Goal: Navigation & Orientation: Find specific page/section

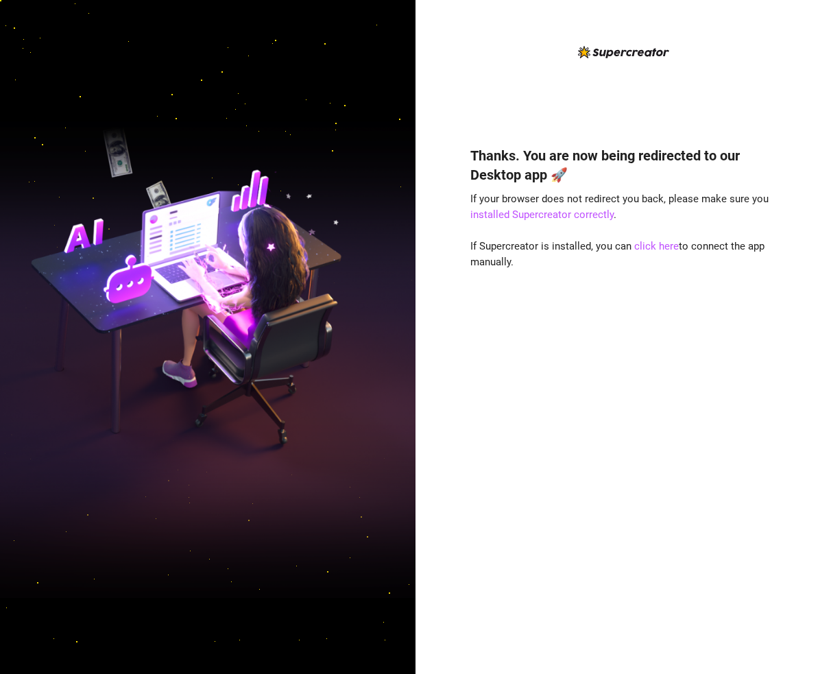
click at [649, 365] on div "Thanks. You are now being redirected to our Desktop app 🚀 If your browser does …" at bounding box center [623, 390] width 306 height 525
click at [672, 248] on link "click here" at bounding box center [656, 246] width 45 height 12
click at [721, 309] on div "Thanks. You are now being redirected to our Desktop app 🚀 If your browser does …" at bounding box center [623, 390] width 306 height 525
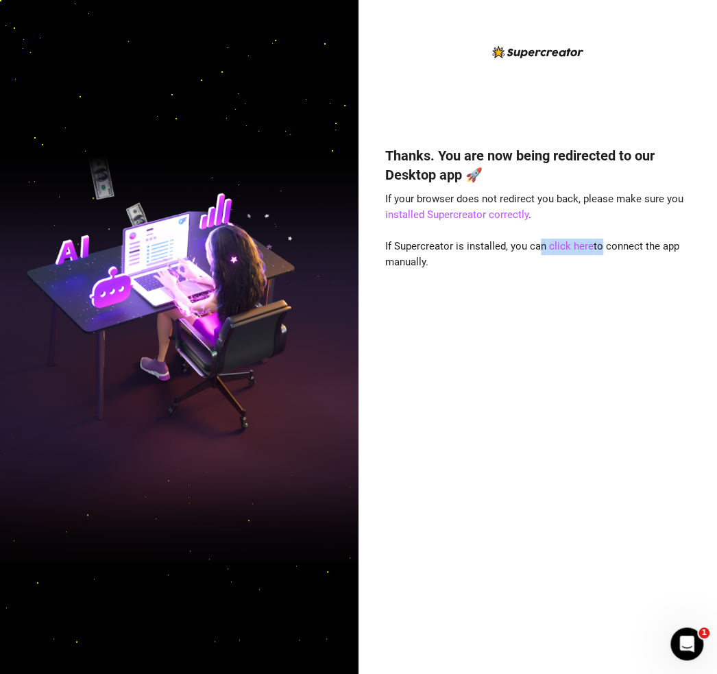
drag, startPoint x: 536, startPoint y: 249, endPoint x: 597, endPoint y: 249, distance: 61.0
click at [597, 249] on span "If Supercreator is installed, you can click here to connect the app manually." at bounding box center [532, 254] width 294 height 29
click at [636, 250] on span "If Supercreator is installed, you can click here to connect the app manually." at bounding box center [532, 254] width 294 height 29
drag, startPoint x: 403, startPoint y: 252, endPoint x: 389, endPoint y: 244, distance: 15.7
click at [389, 244] on div "Thanks. You are now being redirected to our Desktop app 🚀 If your browser does …" at bounding box center [538, 390] width 306 height 525
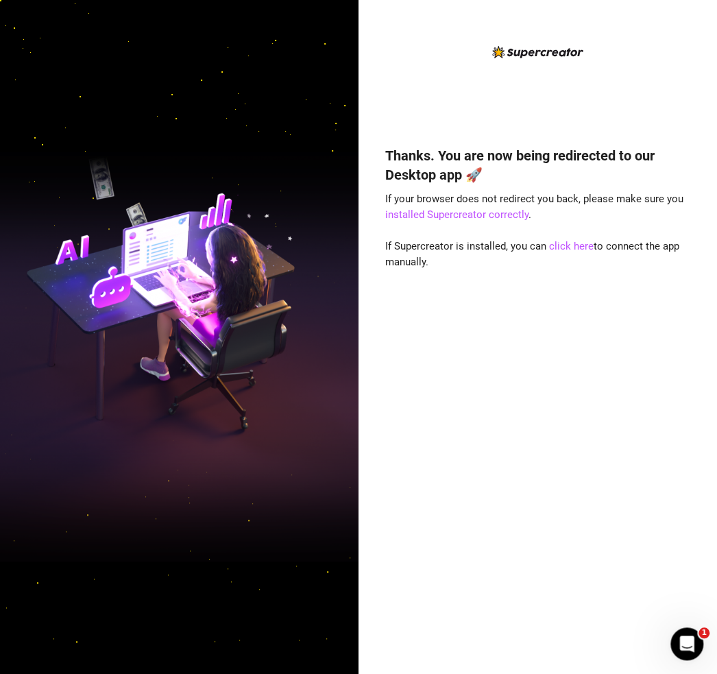
copy span "Supercreator is installed, you can click here to connect the app manually."
click at [394, 413] on div "Thanks. You are now being redirected to our Desktop app 🚀 If your browser does …" at bounding box center [538, 390] width 306 height 525
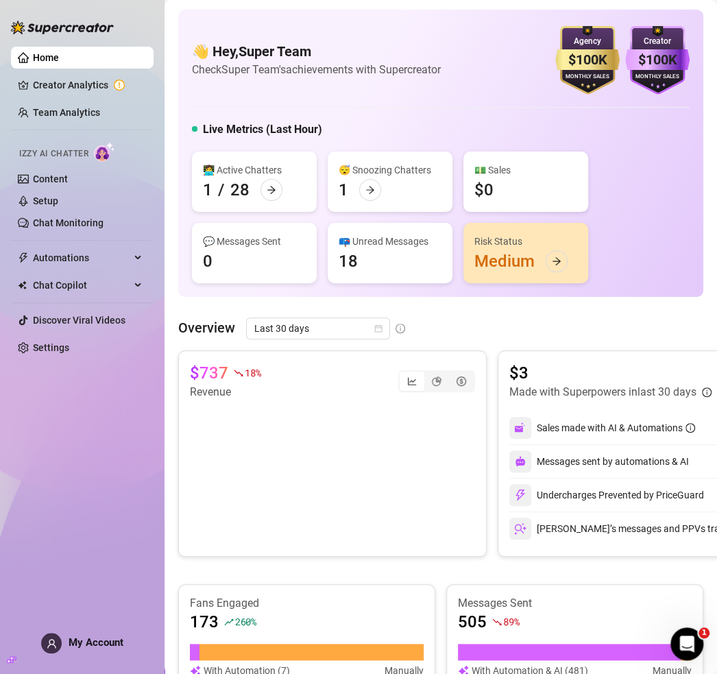
click at [622, 158] on div "👩‍💻 Active Chatters 1 / 28 😴 Snoozing Chatters 1 💵 Sales $0 💬 Messages Sent 0 📪…" at bounding box center [441, 218] width 498 height 132
